Goal: Information Seeking & Learning: Learn about a topic

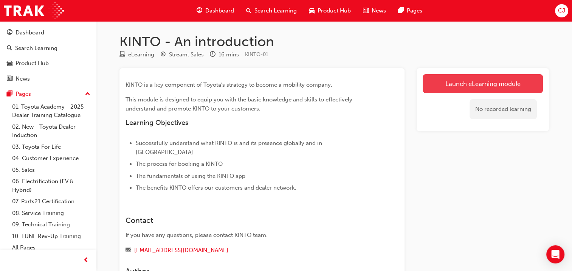
click at [495, 83] on link "Launch eLearning module" at bounding box center [483, 83] width 120 height 19
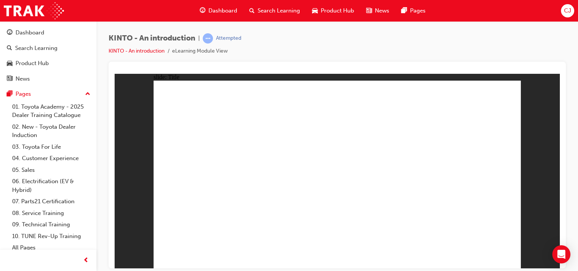
click at [525, 175] on div "slide: Welcome Rectangle Rectangle 2 Welcome Rectangle 1 Hello and welcome to t…" at bounding box center [337, 170] width 445 height 194
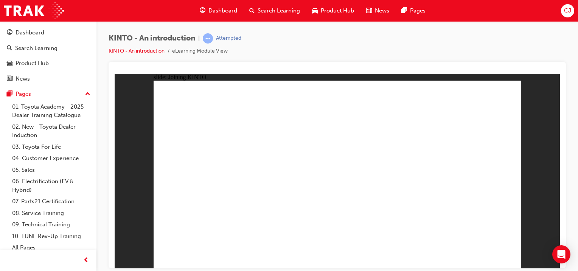
drag, startPoint x: 331, startPoint y: 240, endPoint x: 337, endPoint y: 244, distance: 7.3
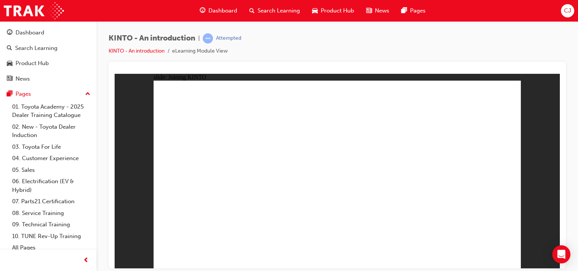
drag, startPoint x: 495, startPoint y: 246, endPoint x: 498, endPoint y: 254, distance: 8.5
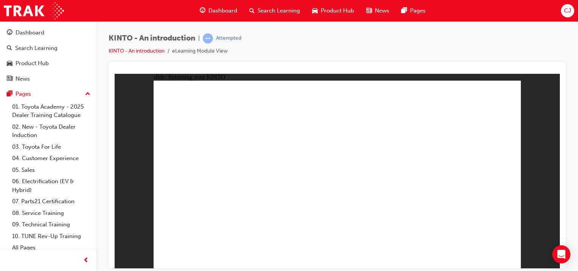
drag, startPoint x: 415, startPoint y: 133, endPoint x: 399, endPoint y: 127, distance: 17.7
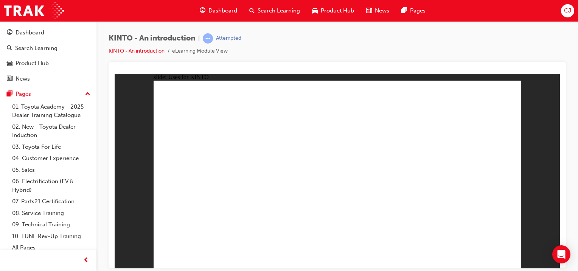
drag, startPoint x: 367, startPoint y: 101, endPoint x: 371, endPoint y: 105, distance: 5.9
drag, startPoint x: 422, startPoint y: 126, endPoint x: 428, endPoint y: 130, distance: 7.3
drag, startPoint x: 450, startPoint y: 149, endPoint x: 454, endPoint y: 153, distance: 5.7
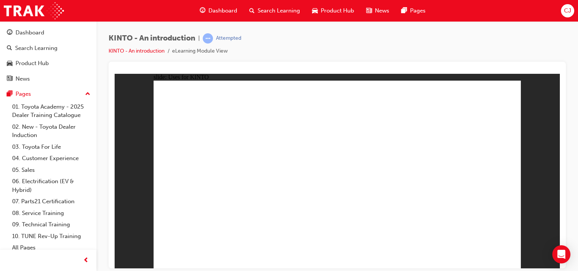
drag, startPoint x: 463, startPoint y: 171, endPoint x: 456, endPoint y: 188, distance: 17.8
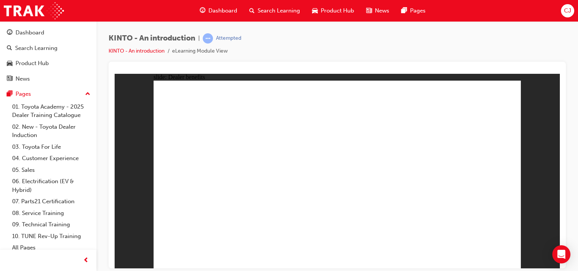
drag, startPoint x: 237, startPoint y: 147, endPoint x: 326, endPoint y: 189, distance: 97.9
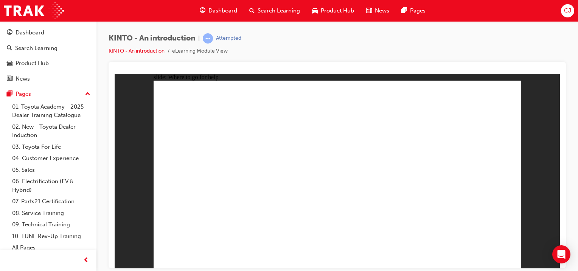
drag, startPoint x: 485, startPoint y: 259, endPoint x: 484, endPoint y: 255, distance: 4.6
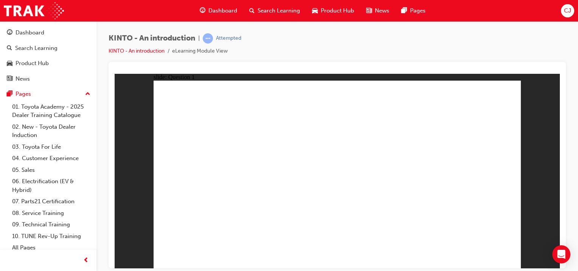
radio input "true"
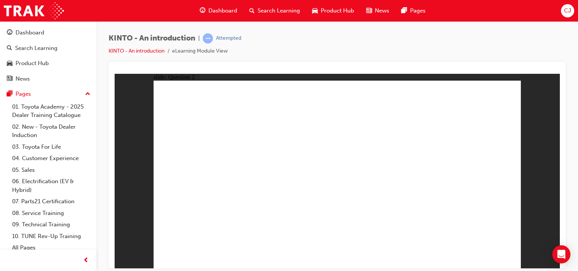
checkbox input "true"
drag, startPoint x: 350, startPoint y: 226, endPoint x: 354, endPoint y: 226, distance: 4.2
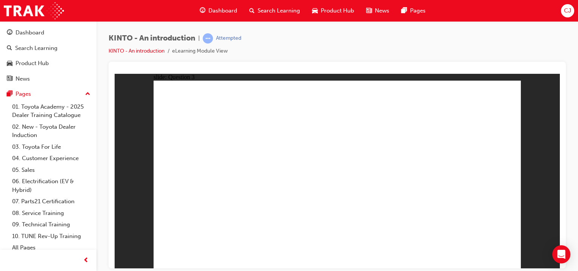
radio input "true"
drag, startPoint x: 418, startPoint y: 181, endPoint x: 217, endPoint y: 226, distance: 206.4
drag, startPoint x: 354, startPoint y: 182, endPoint x: 290, endPoint y: 222, distance: 74.9
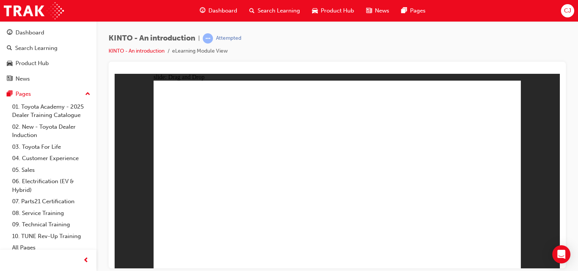
drag, startPoint x: 487, startPoint y: 182, endPoint x: 360, endPoint y: 223, distance: 134.0
drag, startPoint x: 269, startPoint y: 183, endPoint x: 399, endPoint y: 228, distance: 138.0
drag, startPoint x: 200, startPoint y: 179, endPoint x: 469, endPoint y: 220, distance: 272.3
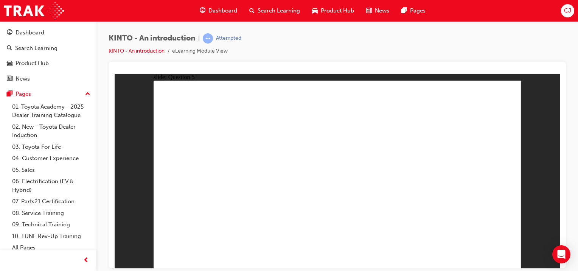
radio input "true"
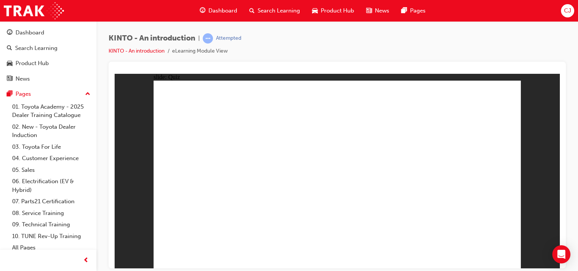
radio input "true"
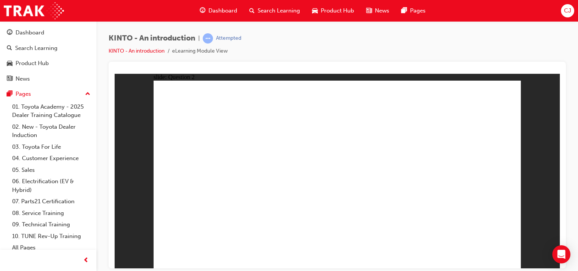
checkbox input "true"
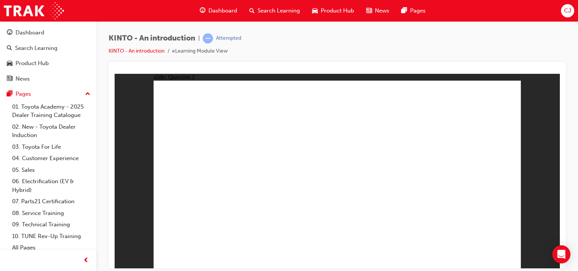
radio input "true"
drag, startPoint x: 400, startPoint y: 185, endPoint x: 201, endPoint y: 227, distance: 202.9
drag, startPoint x: 467, startPoint y: 187, endPoint x: 266, endPoint y: 226, distance: 204.6
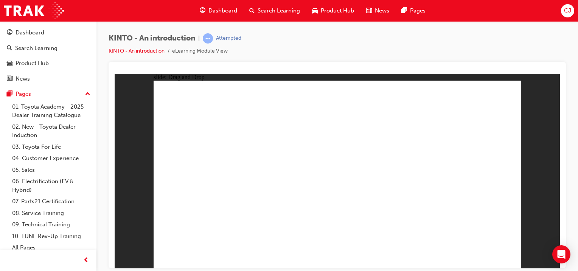
drag, startPoint x: 286, startPoint y: 186, endPoint x: 357, endPoint y: 231, distance: 83.3
drag, startPoint x: 200, startPoint y: 182, endPoint x: 395, endPoint y: 226, distance: 199.9
drag, startPoint x: 342, startPoint y: 181, endPoint x: 472, endPoint y: 222, distance: 136.0
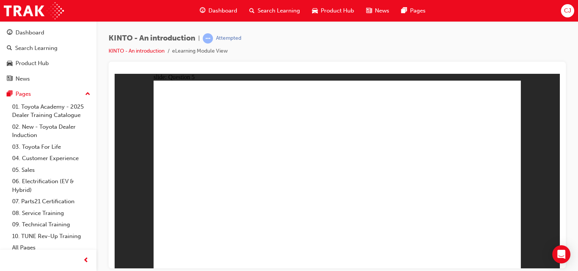
drag, startPoint x: 346, startPoint y: 208, endPoint x: 405, endPoint y: 231, distance: 63.5
radio input "true"
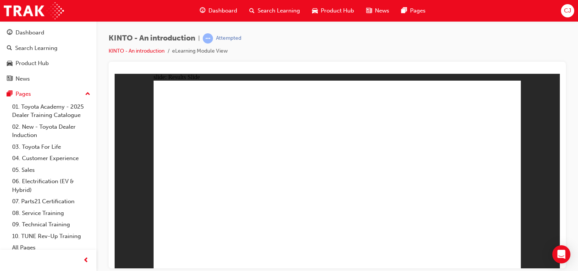
radio input "true"
drag, startPoint x: 473, startPoint y: 247, endPoint x: 490, endPoint y: 254, distance: 17.6
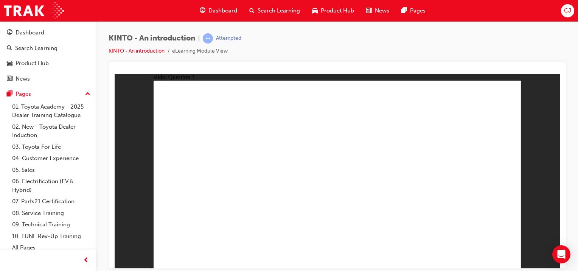
checkbox input "true"
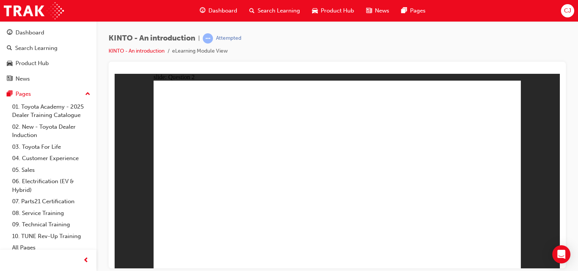
radio input "true"
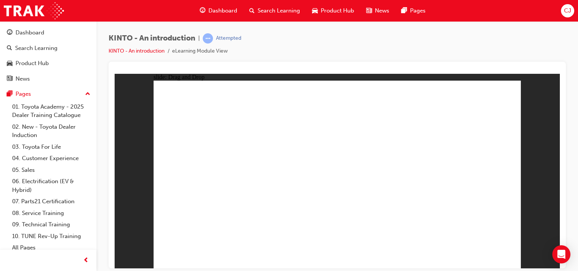
drag, startPoint x: 398, startPoint y: 183, endPoint x: 200, endPoint y: 226, distance: 202.6
drag, startPoint x: 208, startPoint y: 186, endPoint x: 411, endPoint y: 226, distance: 206.7
drag, startPoint x: 462, startPoint y: 181, endPoint x: 463, endPoint y: 222, distance: 40.8
drag, startPoint x: 463, startPoint y: 233, endPoint x: 330, endPoint y: 232, distance: 132.7
drag, startPoint x: 399, startPoint y: 228, endPoint x: 474, endPoint y: 226, distance: 74.5
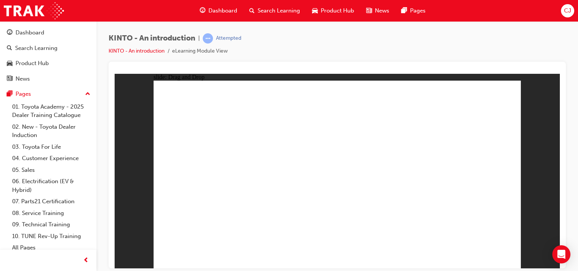
drag, startPoint x: 281, startPoint y: 182, endPoint x: 416, endPoint y: 224, distance: 141.2
drag, startPoint x: 343, startPoint y: 189, endPoint x: 278, endPoint y: 232, distance: 77.5
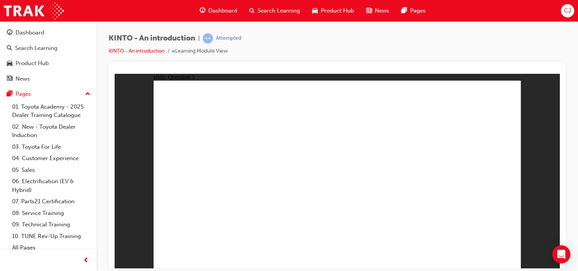
radio input "true"
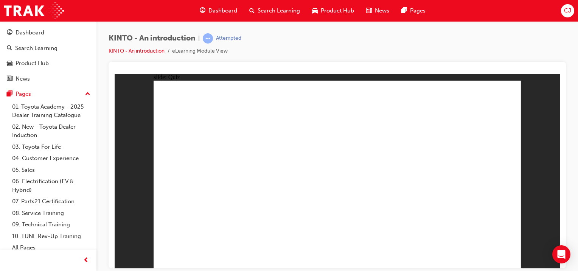
drag, startPoint x: 314, startPoint y: 219, endPoint x: 341, endPoint y: 214, distance: 27.5
radio input "true"
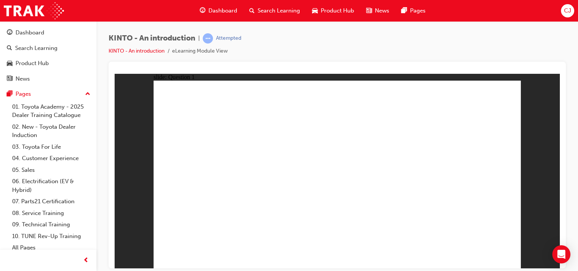
checkbox input "true"
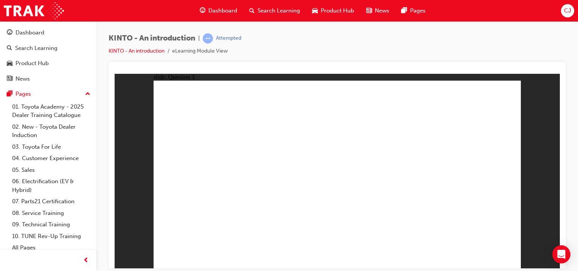
radio input "true"
drag, startPoint x: 501, startPoint y: 256, endPoint x: 493, endPoint y: 254, distance: 8.4
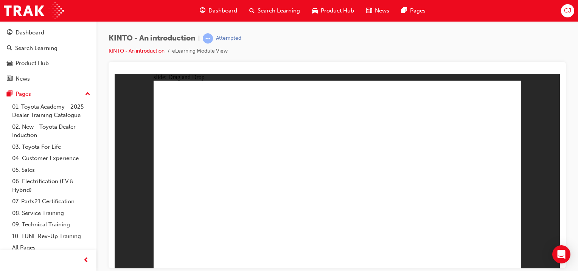
drag, startPoint x: 408, startPoint y: 186, endPoint x: 207, endPoint y: 228, distance: 205.8
drag, startPoint x: 487, startPoint y: 187, endPoint x: 286, endPoint y: 229, distance: 205.5
drag, startPoint x: 281, startPoint y: 233, endPoint x: 402, endPoint y: 230, distance: 121.0
drag, startPoint x: 274, startPoint y: 188, endPoint x: 478, endPoint y: 234, distance: 208.8
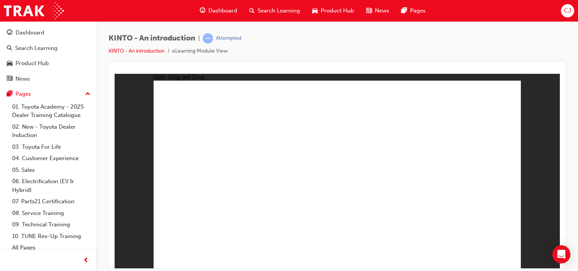
drag, startPoint x: 317, startPoint y: 181, endPoint x: 245, endPoint y: 225, distance: 84.5
drag, startPoint x: 196, startPoint y: 186, endPoint x: 328, endPoint y: 229, distance: 138.9
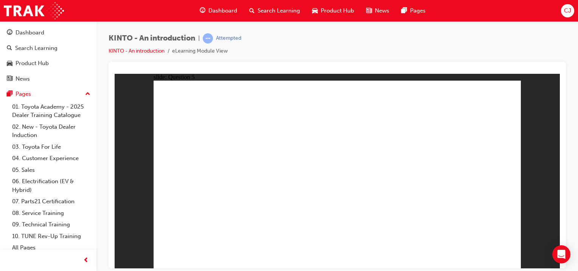
radio input "true"
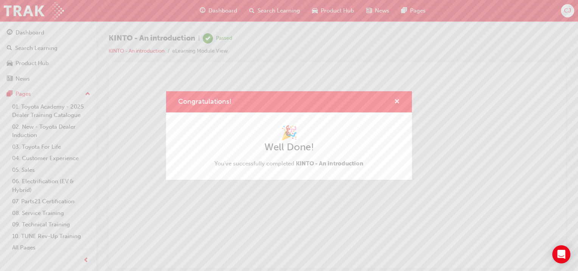
click at [395, 101] on span "cross-icon" at bounding box center [397, 102] width 6 height 7
